Goal: Task Accomplishment & Management: Manage account settings

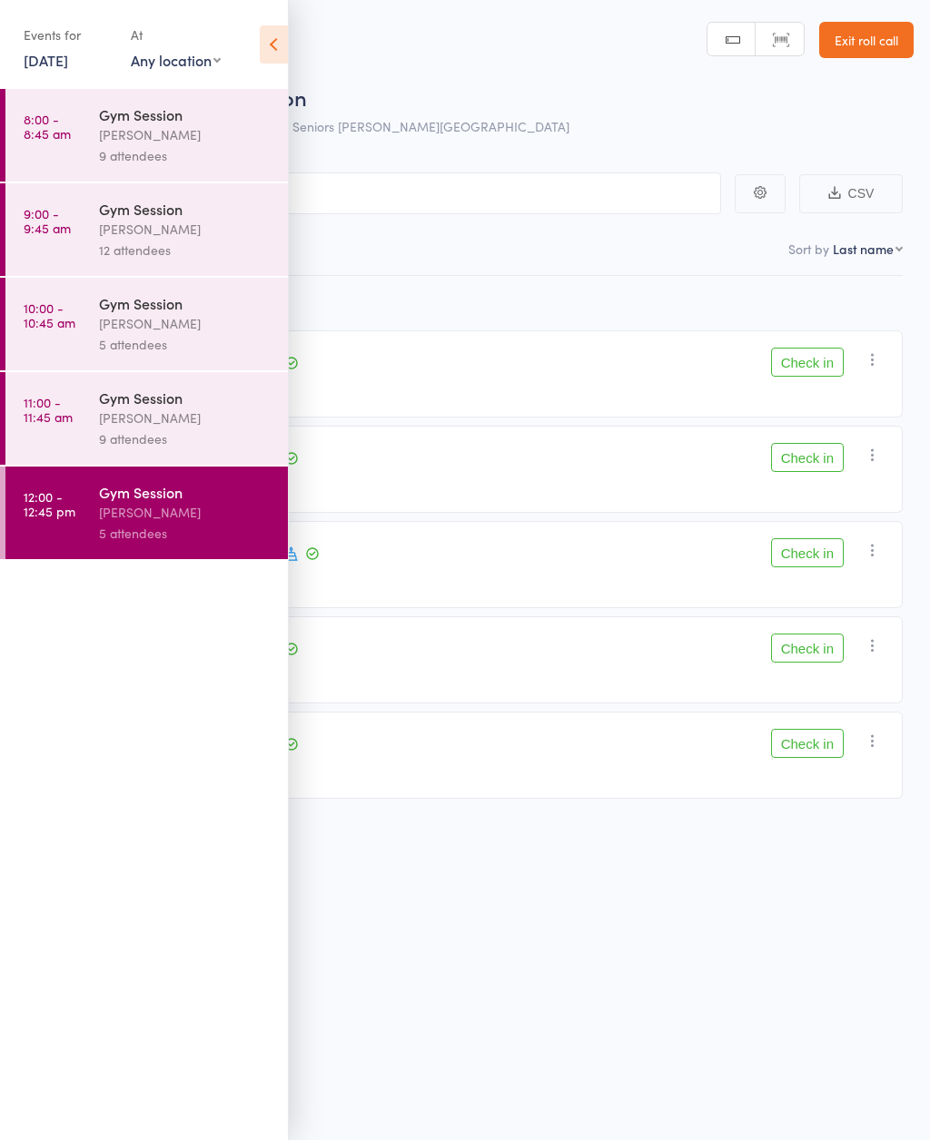
click at [281, 48] on icon at bounding box center [274, 44] width 28 height 38
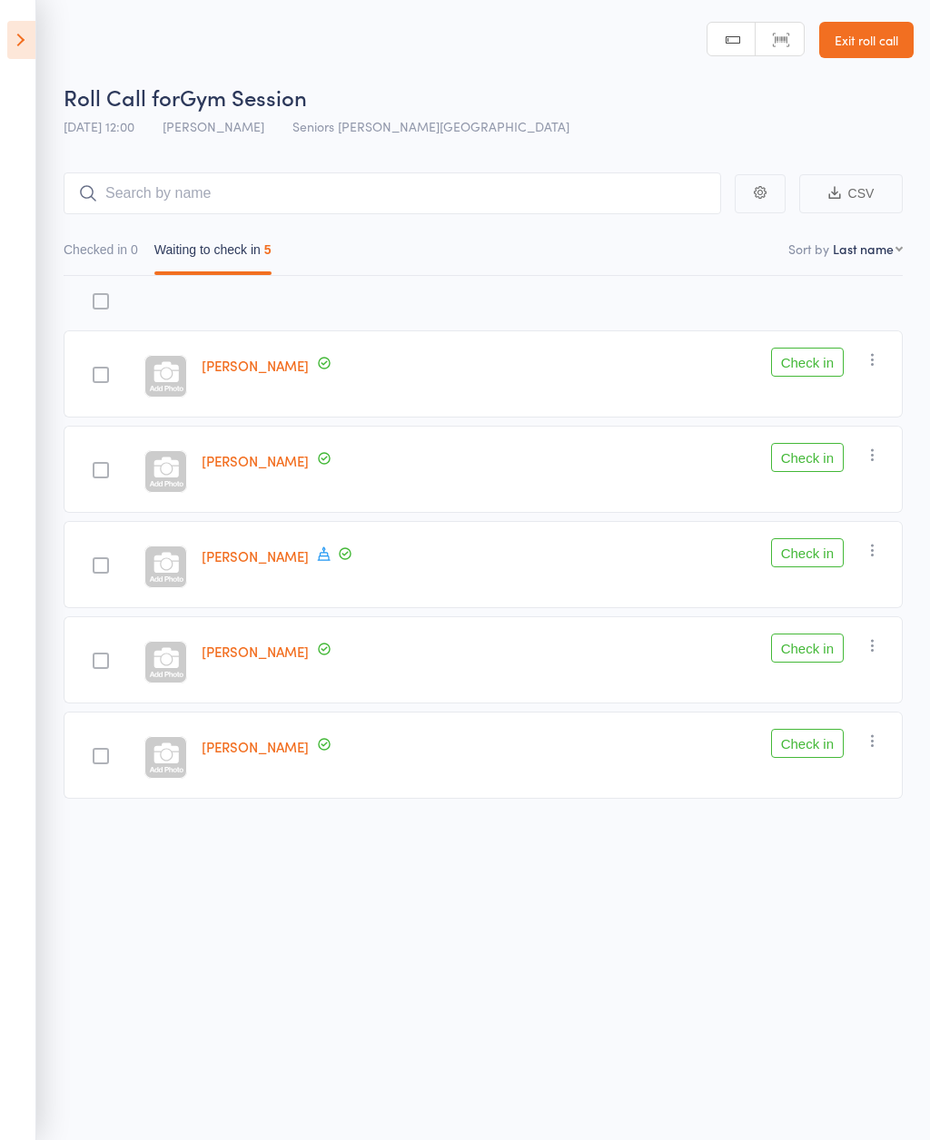
scroll to position [13, 0]
click at [244, 744] on link "[PERSON_NAME]" at bounding box center [255, 745] width 107 height 19
click at [827, 738] on button "Check in" at bounding box center [807, 742] width 73 height 29
click at [820, 554] on button "Check in" at bounding box center [807, 551] width 73 height 29
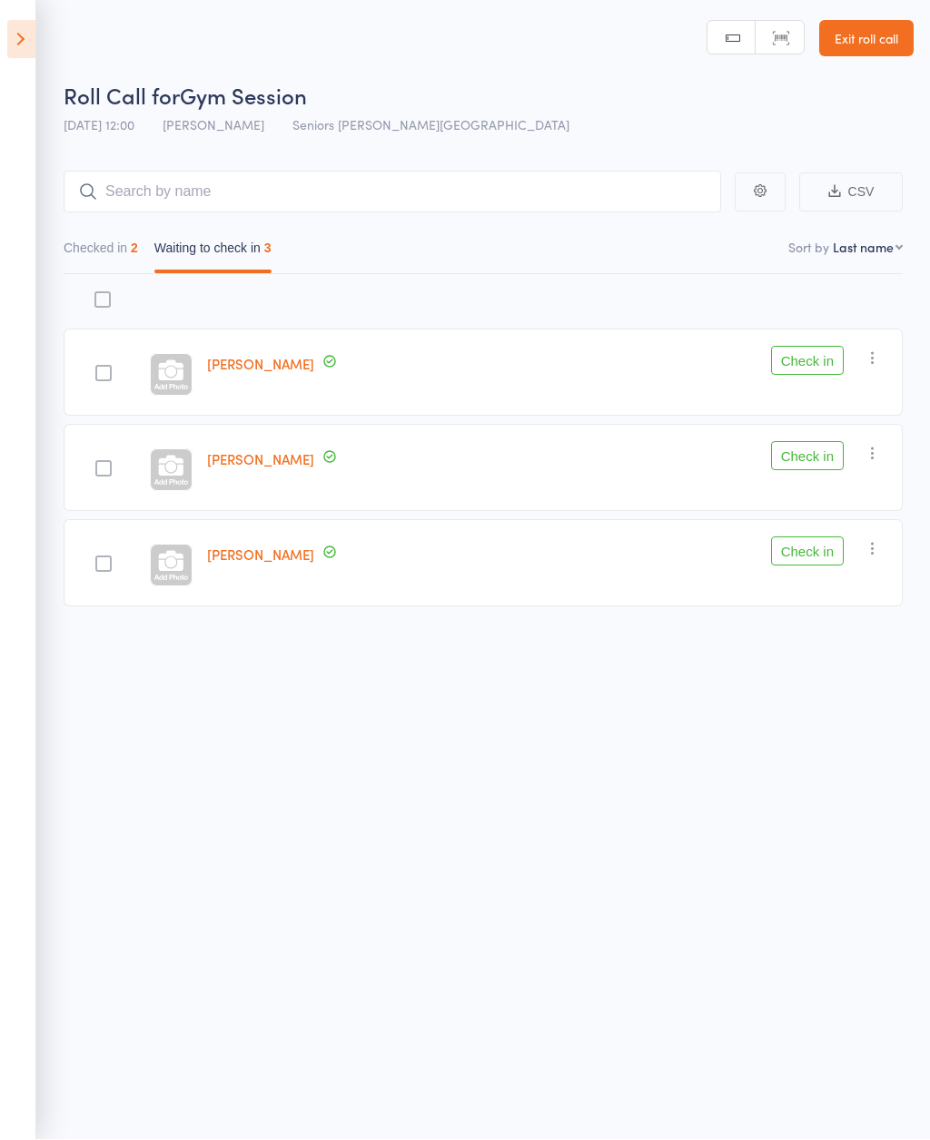
click at [811, 351] on button "Check in" at bounding box center [807, 361] width 73 height 29
click at [802, 352] on button "Check in" at bounding box center [807, 361] width 73 height 29
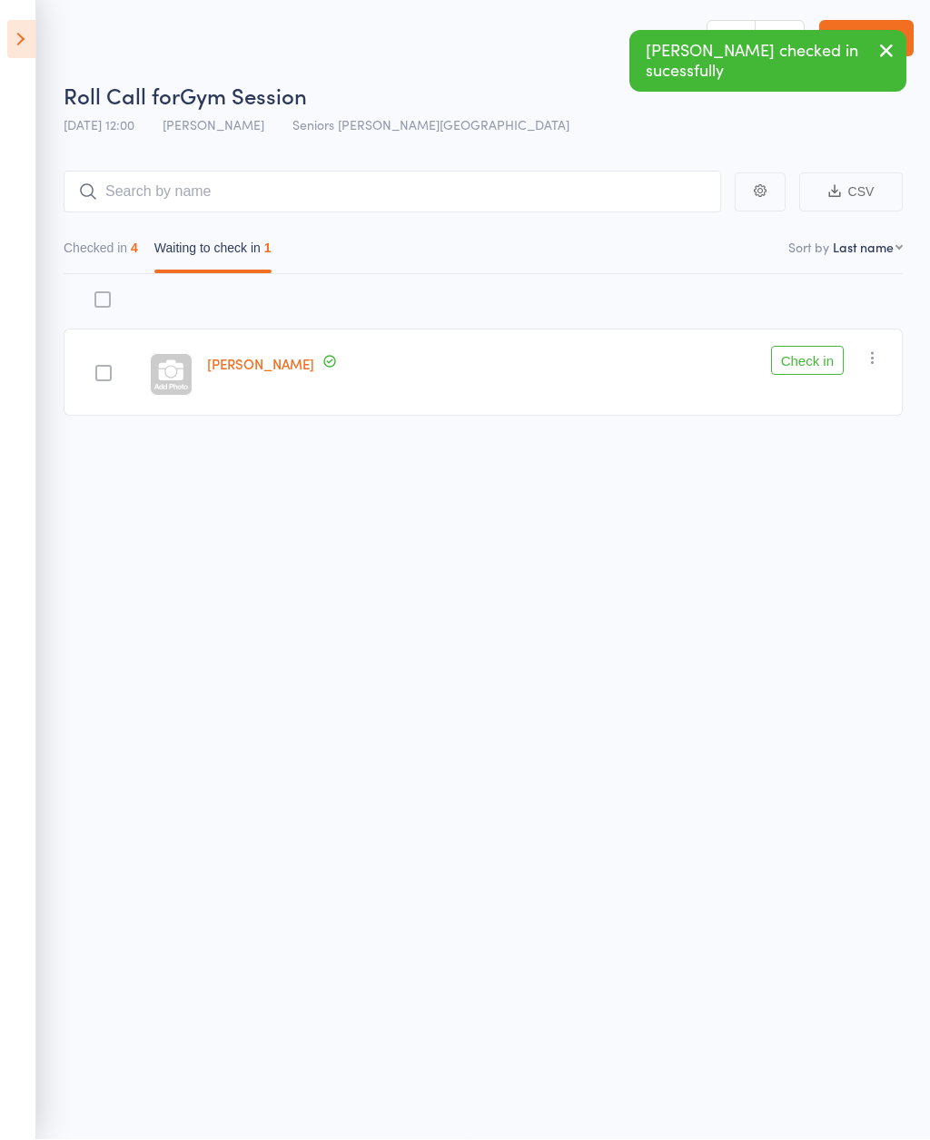
click at [882, 54] on icon "button" at bounding box center [886, 51] width 22 height 23
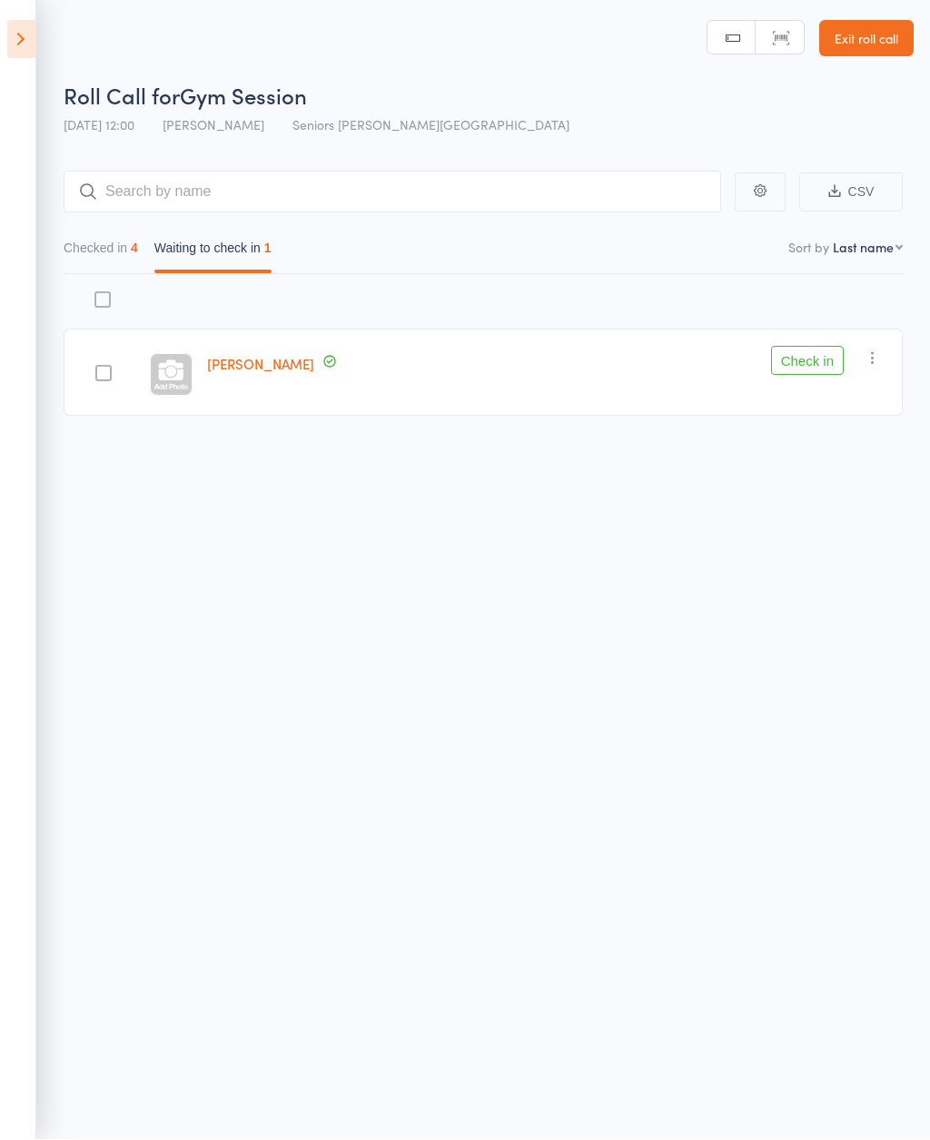
click at [874, 349] on icon "button" at bounding box center [872, 358] width 18 height 18
click at [851, 528] on li "Mark absent" at bounding box center [808, 540] width 150 height 25
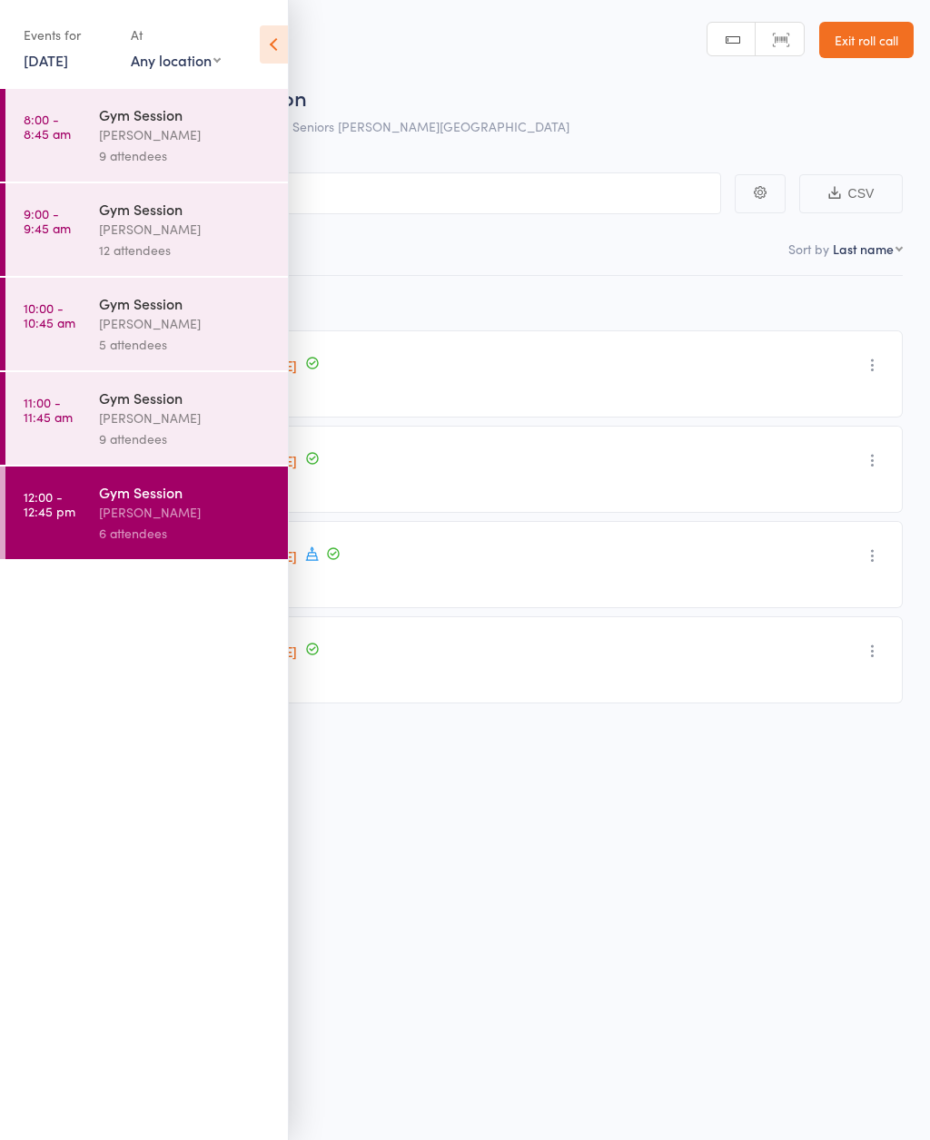
click at [275, 43] on icon at bounding box center [274, 44] width 28 height 38
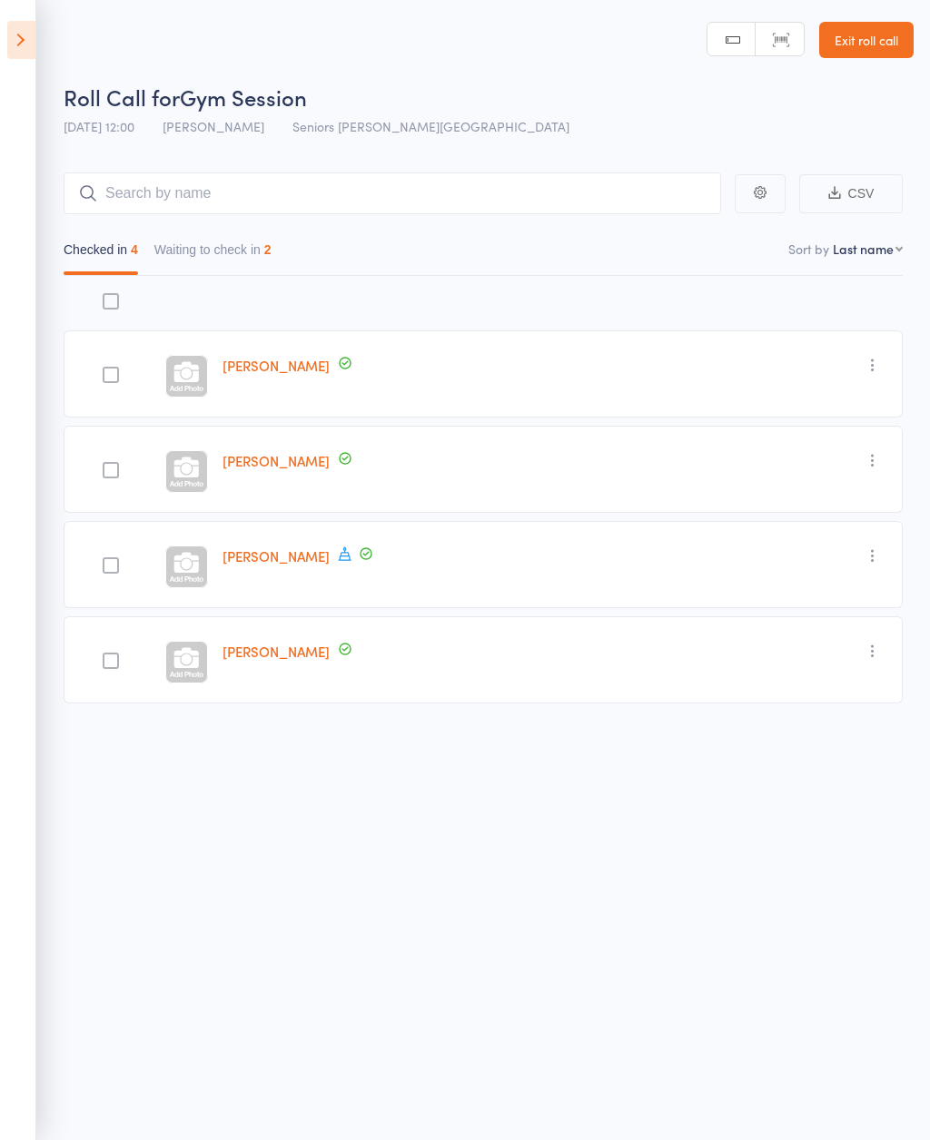
click at [244, 257] on button "Waiting to check in 2" at bounding box center [212, 254] width 117 height 42
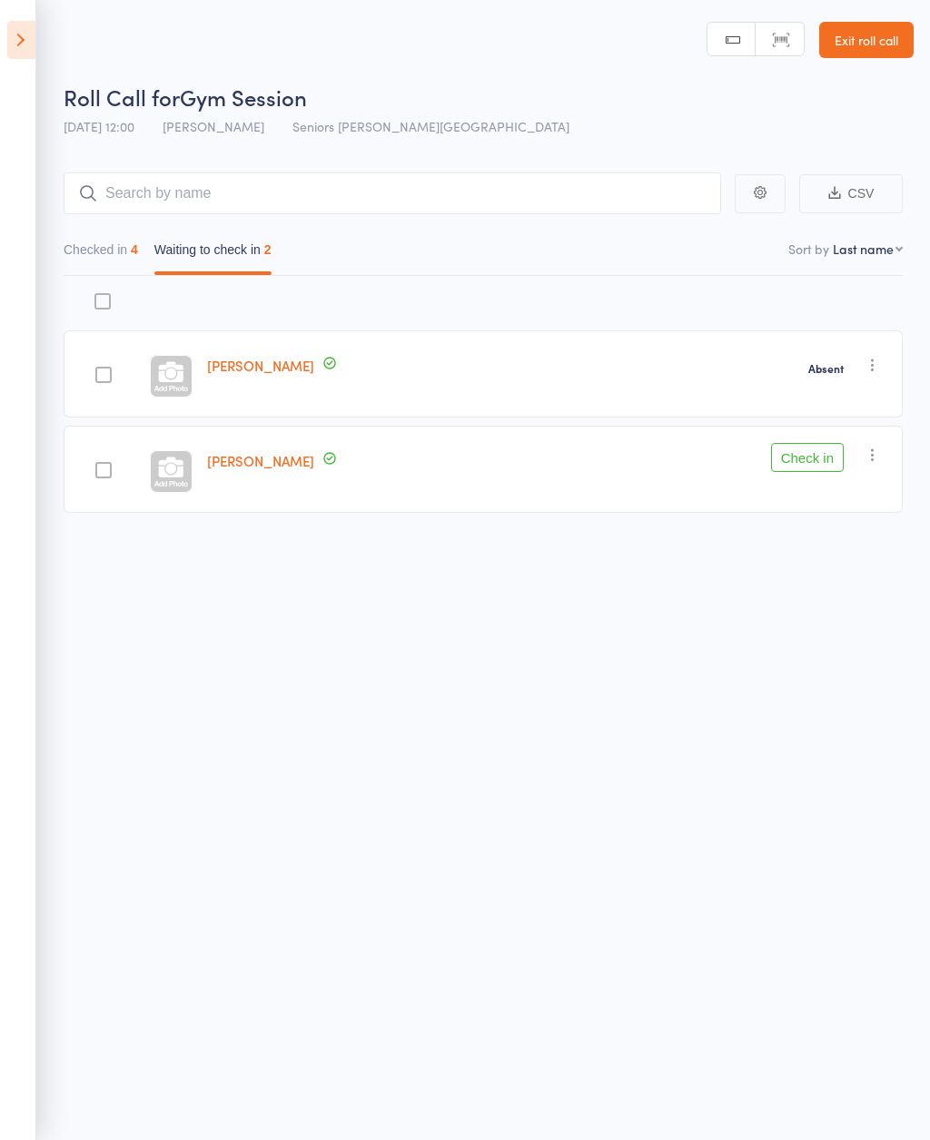
click at [883, 459] on button "button" at bounding box center [872, 455] width 22 height 22
click at [863, 615] on li "Remove" at bounding box center [808, 612] width 150 height 25
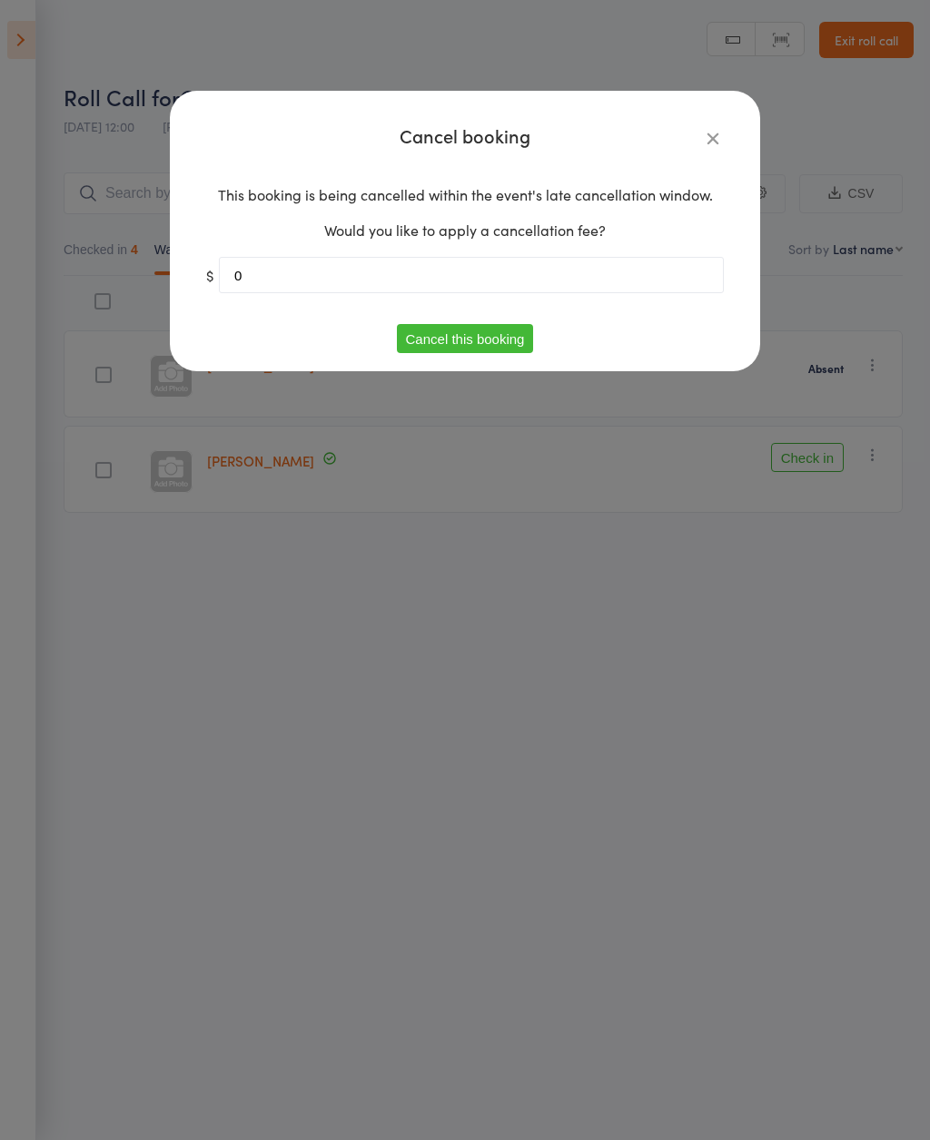
click at [468, 339] on button "Cancel this booking" at bounding box center [465, 338] width 137 height 29
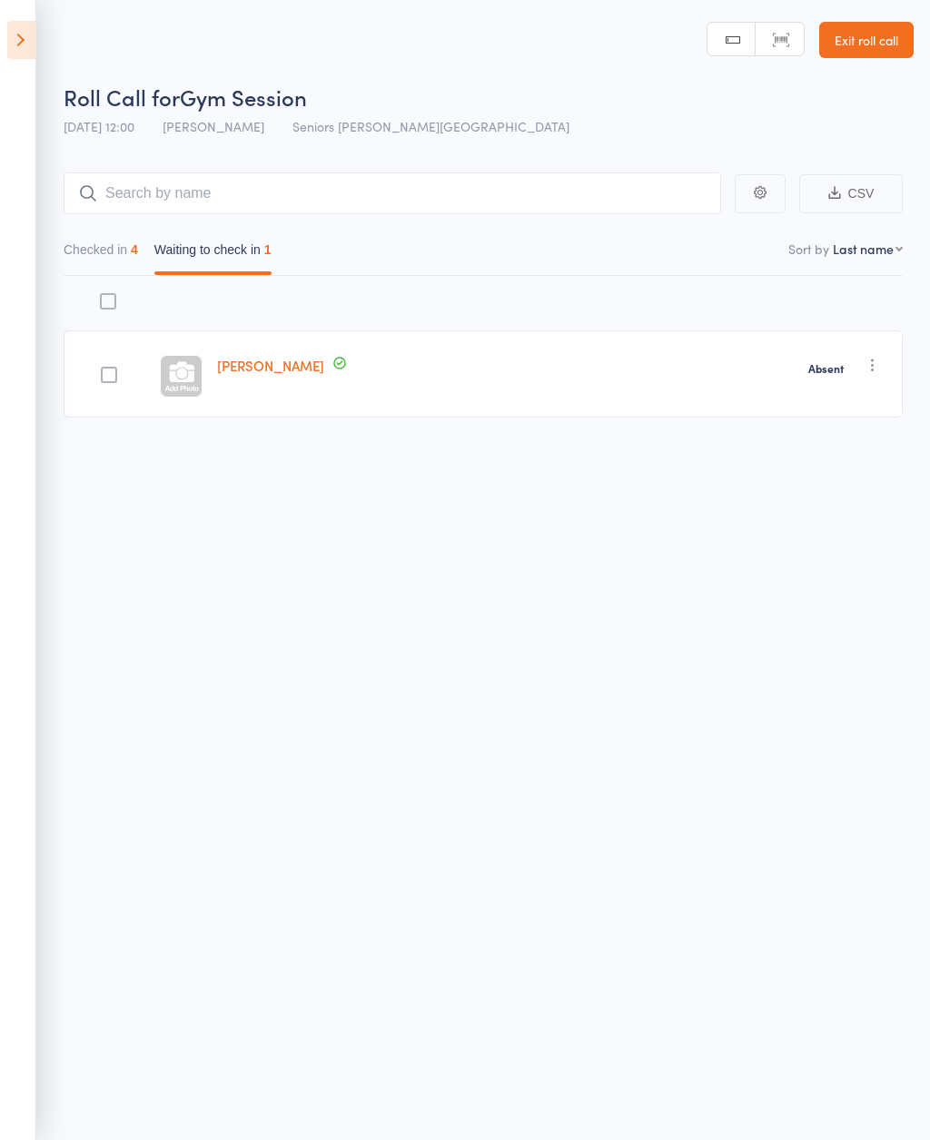
click at [25, 23] on icon at bounding box center [21, 40] width 28 height 38
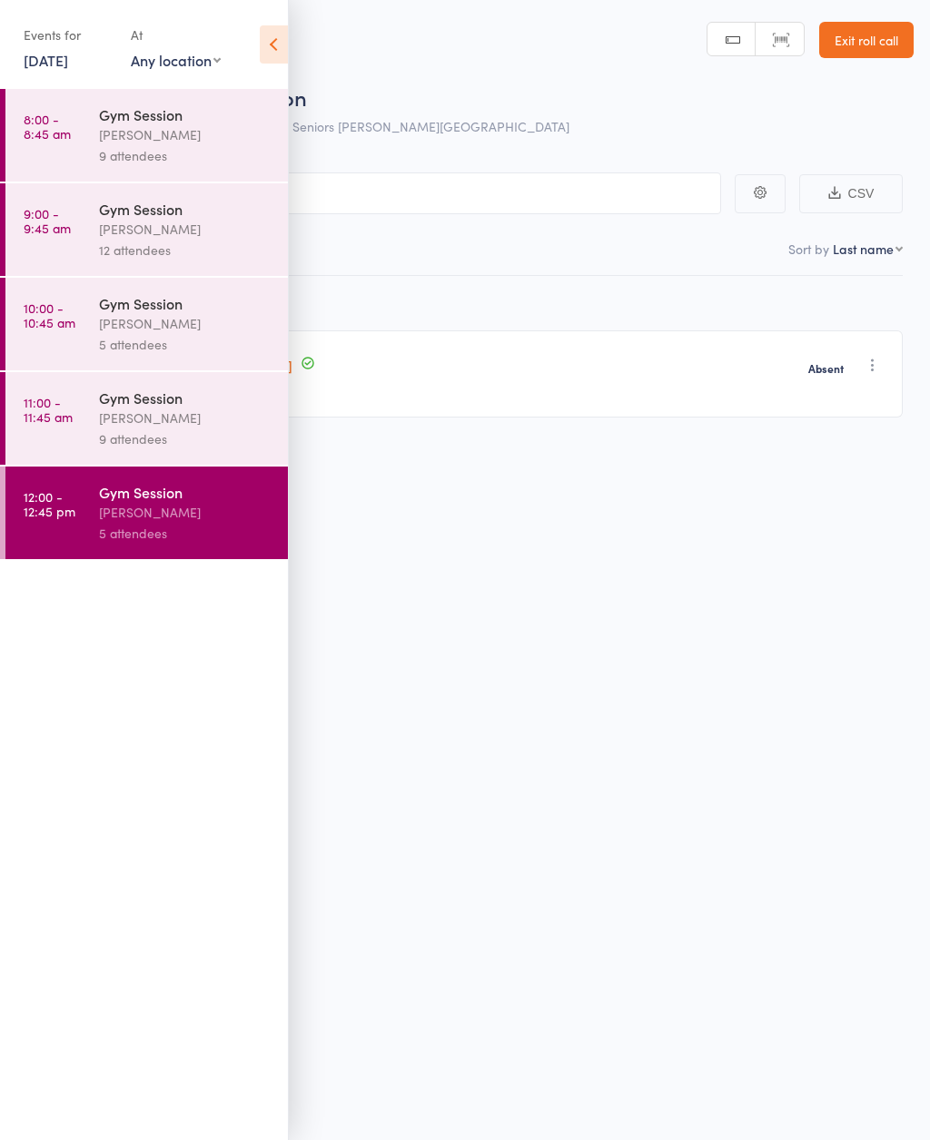
click at [68, 56] on link "[DATE]" at bounding box center [46, 60] width 44 height 20
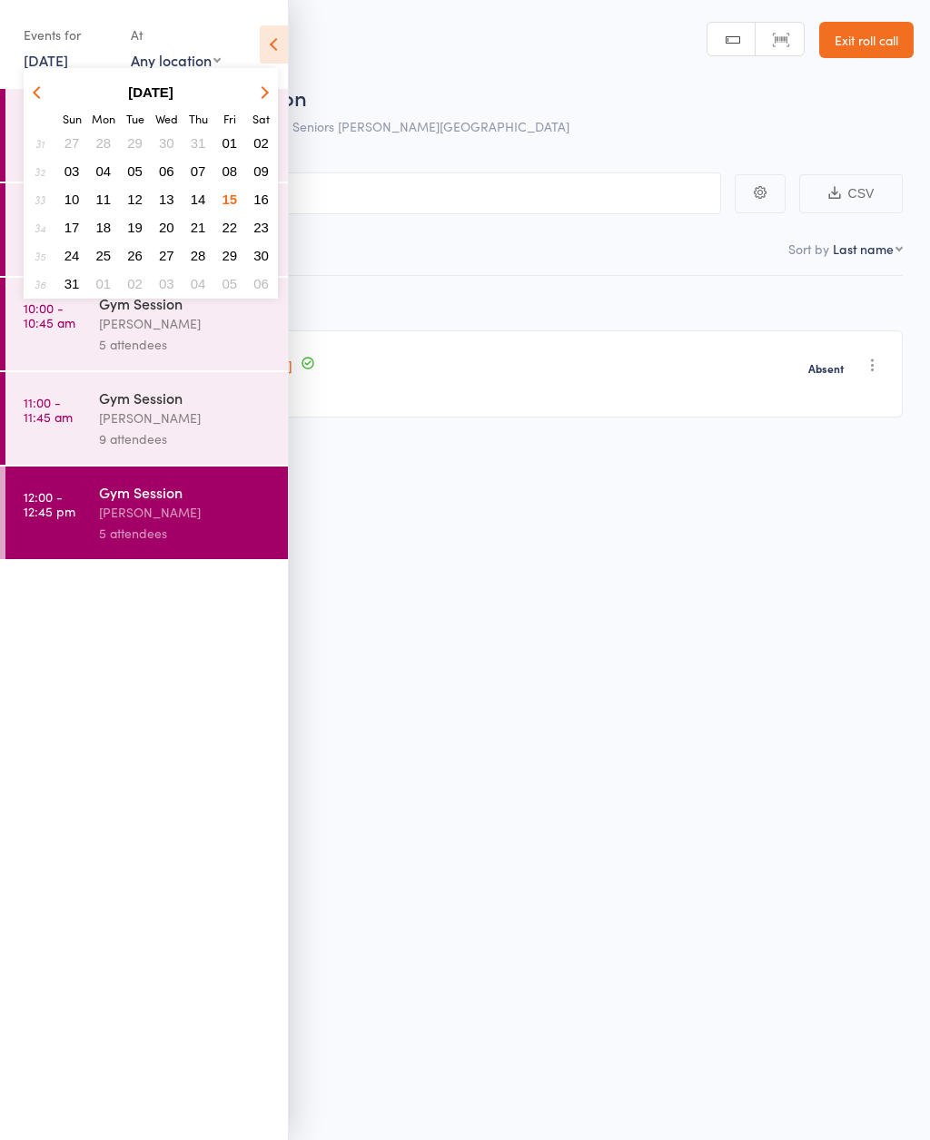
click at [112, 210] on button "11" at bounding box center [104, 199] width 28 height 25
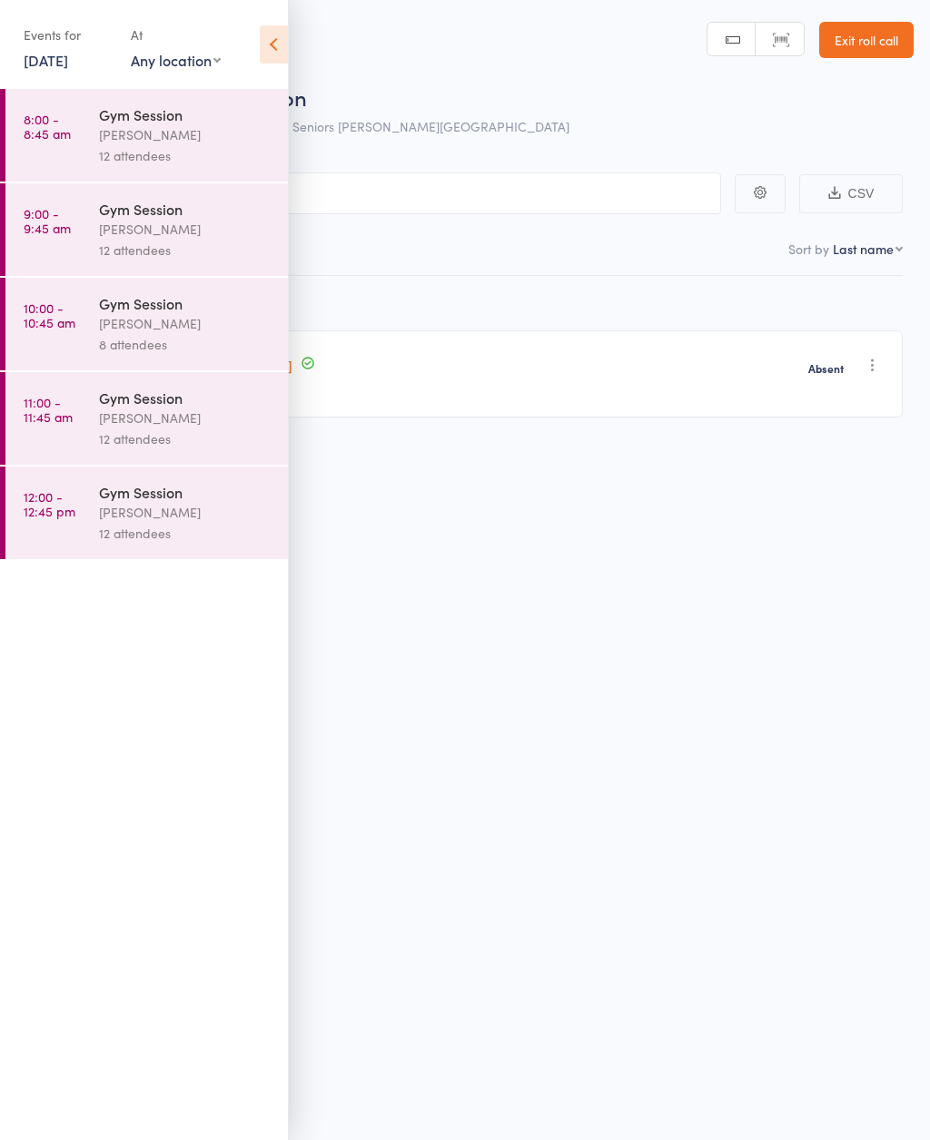
click at [68, 58] on link "11 Aug, 2025" at bounding box center [46, 60] width 44 height 20
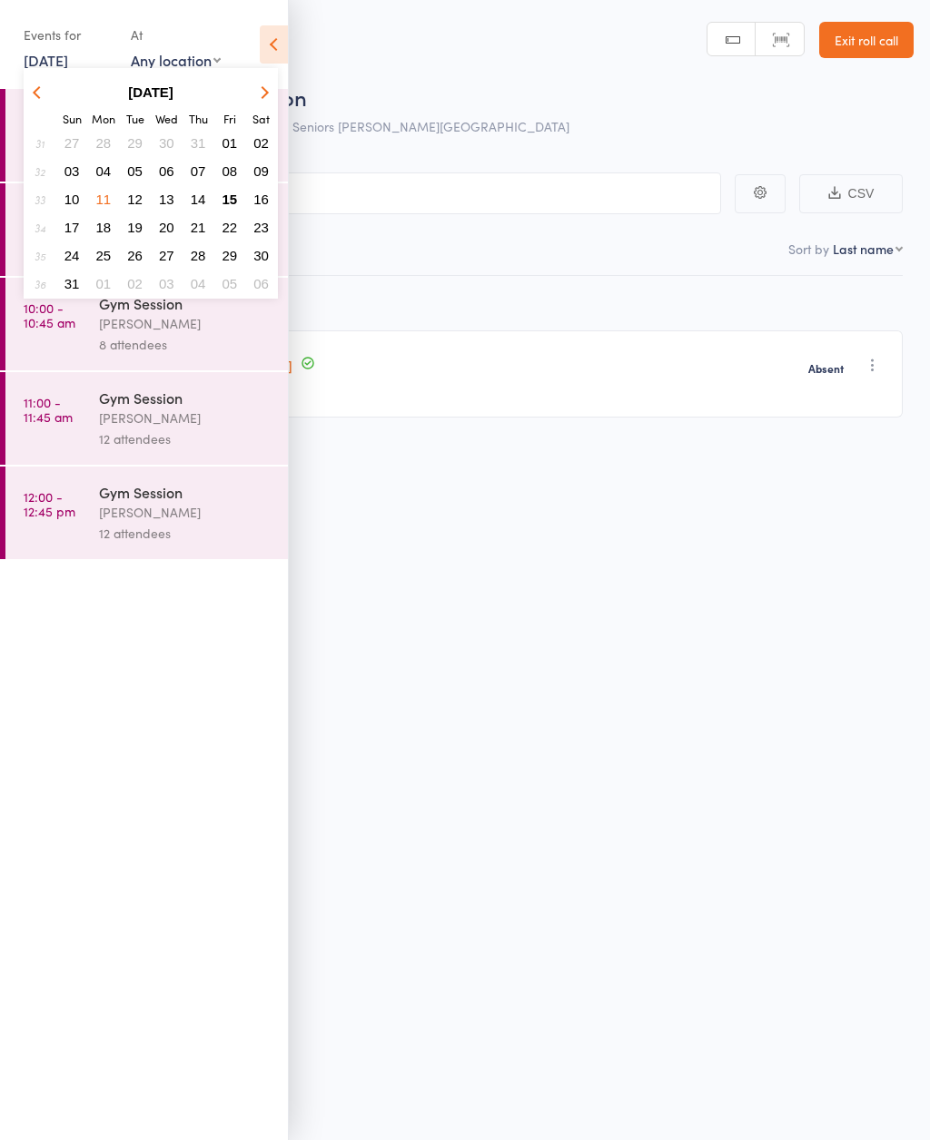
click at [113, 221] on button "18" at bounding box center [104, 227] width 28 height 25
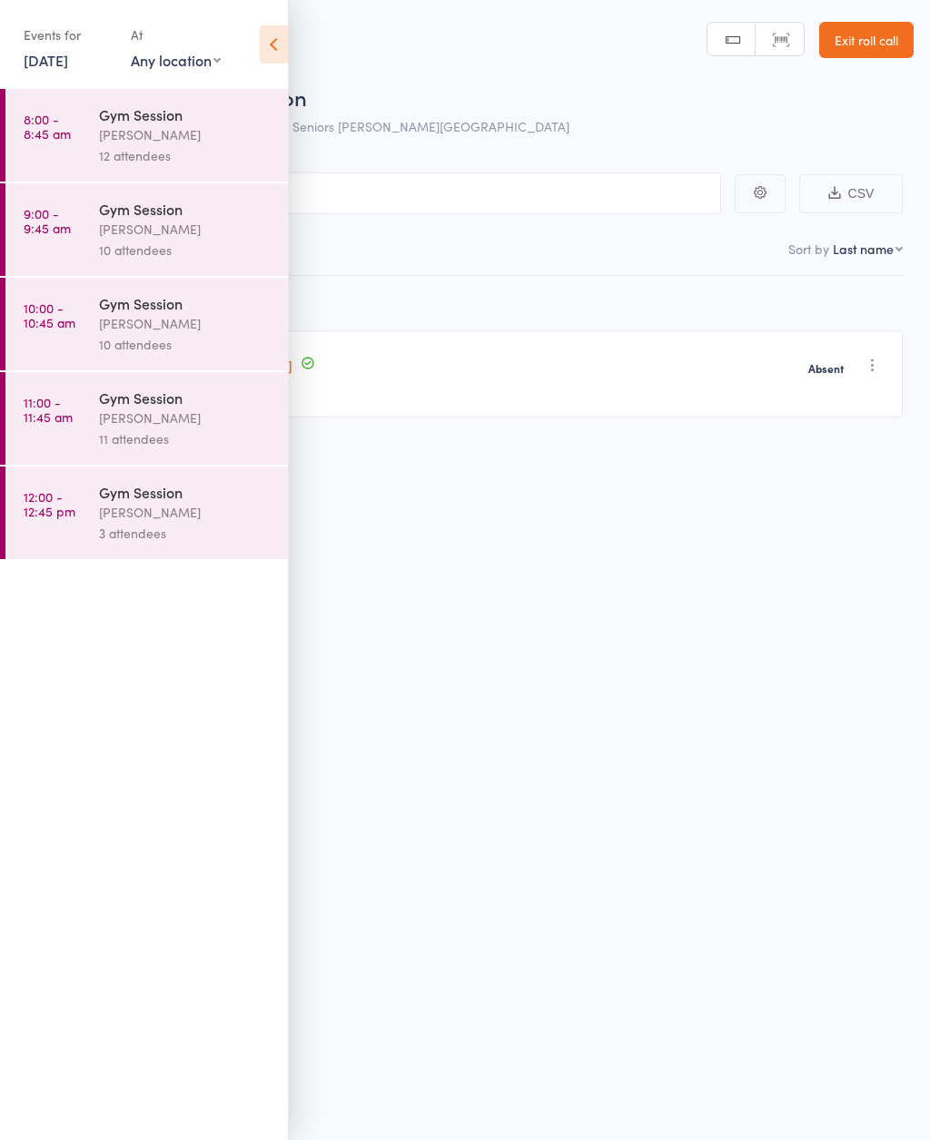
click at [184, 121] on div "Gym Session" at bounding box center [185, 114] width 173 height 20
